Goal: Communication & Community: Answer question/provide support

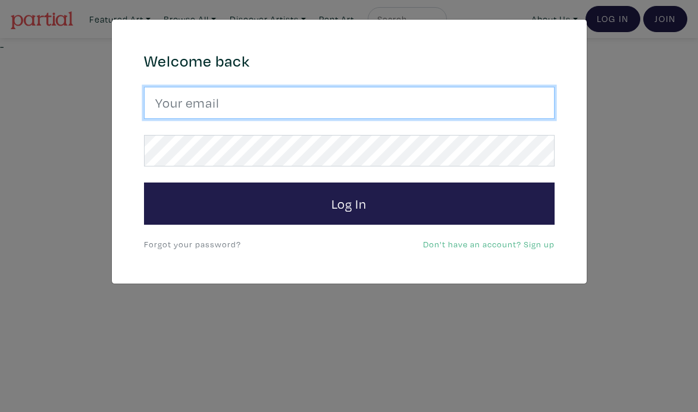
type input "melissa.c.trainor@gmail.com"
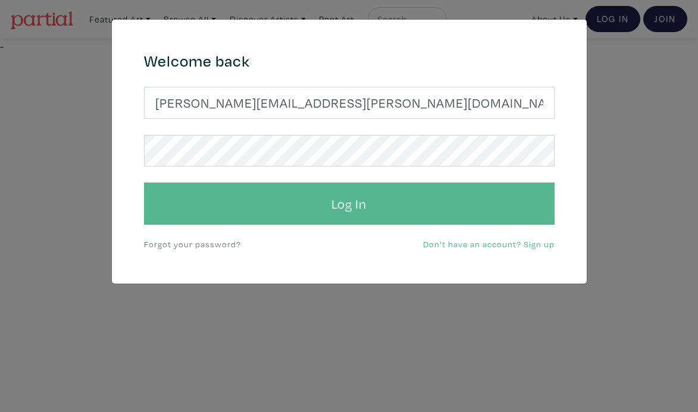
click at [368, 202] on button "Log In" at bounding box center [349, 204] width 411 height 43
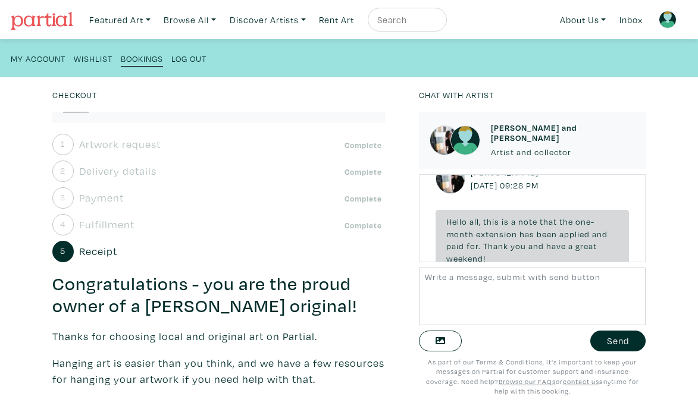
scroll to position [4001, 0]
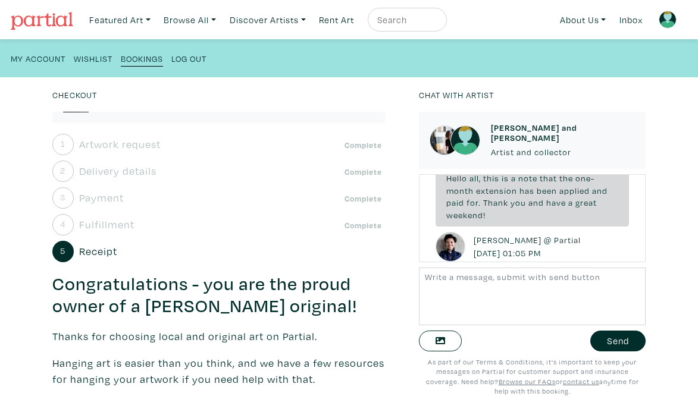
click at [445, 293] on textarea at bounding box center [532, 297] width 227 height 58
type textarea "No worries, apologies as well for the confusion. Thank you for sorting that out!"
click at [615, 343] on button "Send" at bounding box center [617, 341] width 55 height 21
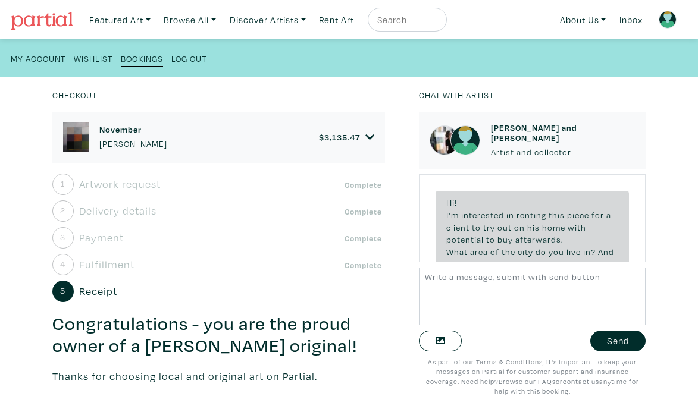
scroll to position [6221, 0]
